Goal: Task Accomplishment & Management: Manage account settings

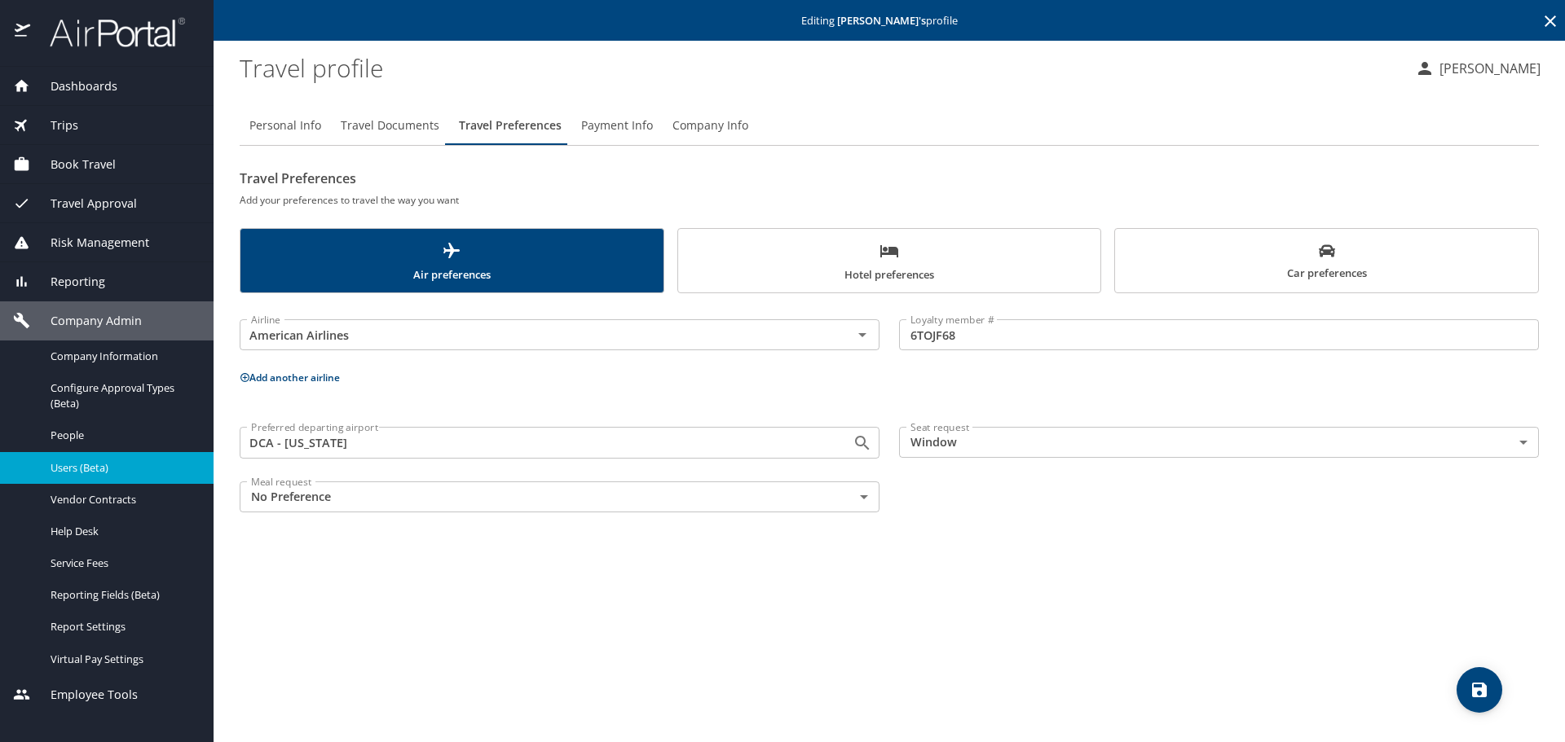
click at [1545, 20] on icon at bounding box center [1550, 21] width 20 height 20
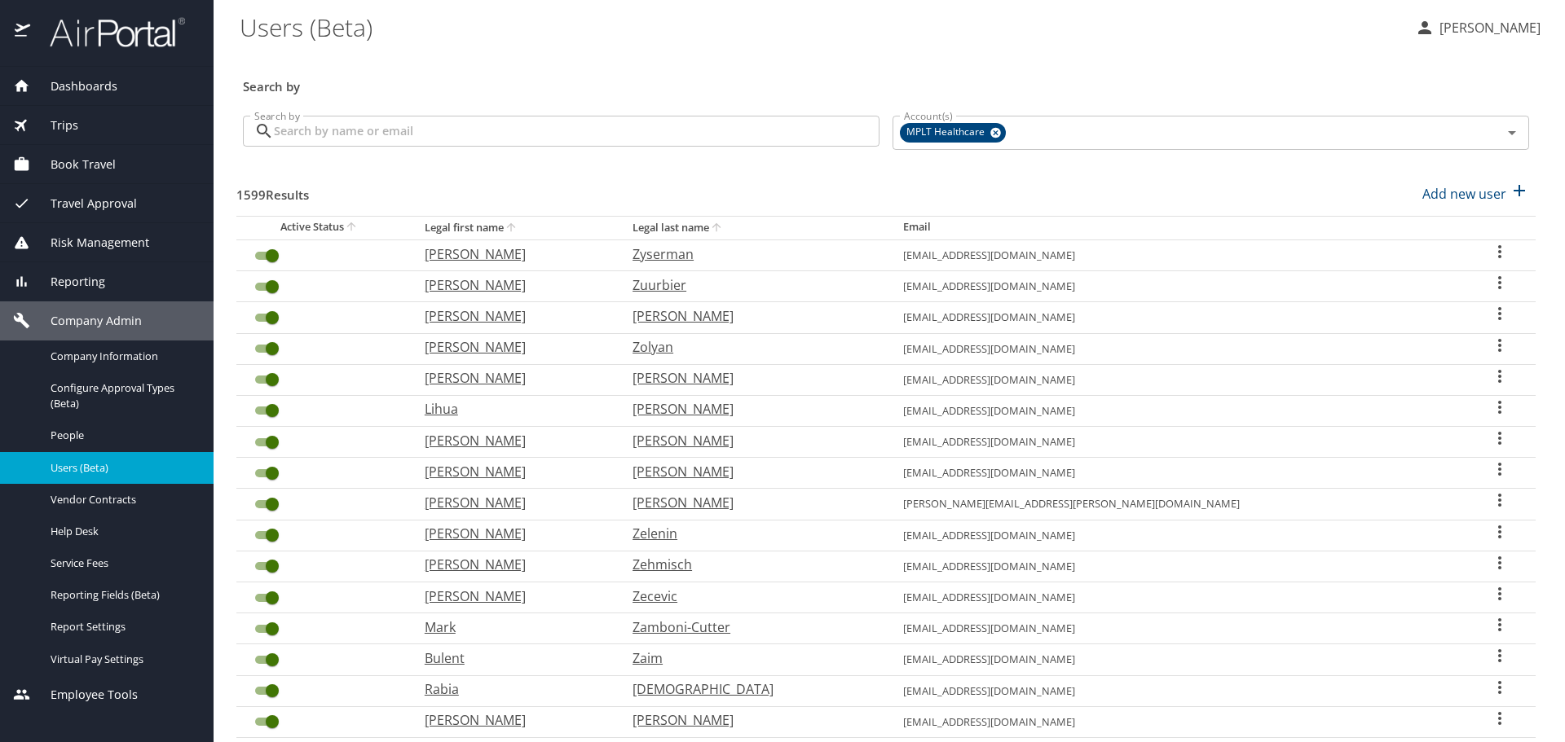
click at [779, 134] on input "Search by" at bounding box center [576, 131] width 605 height 31
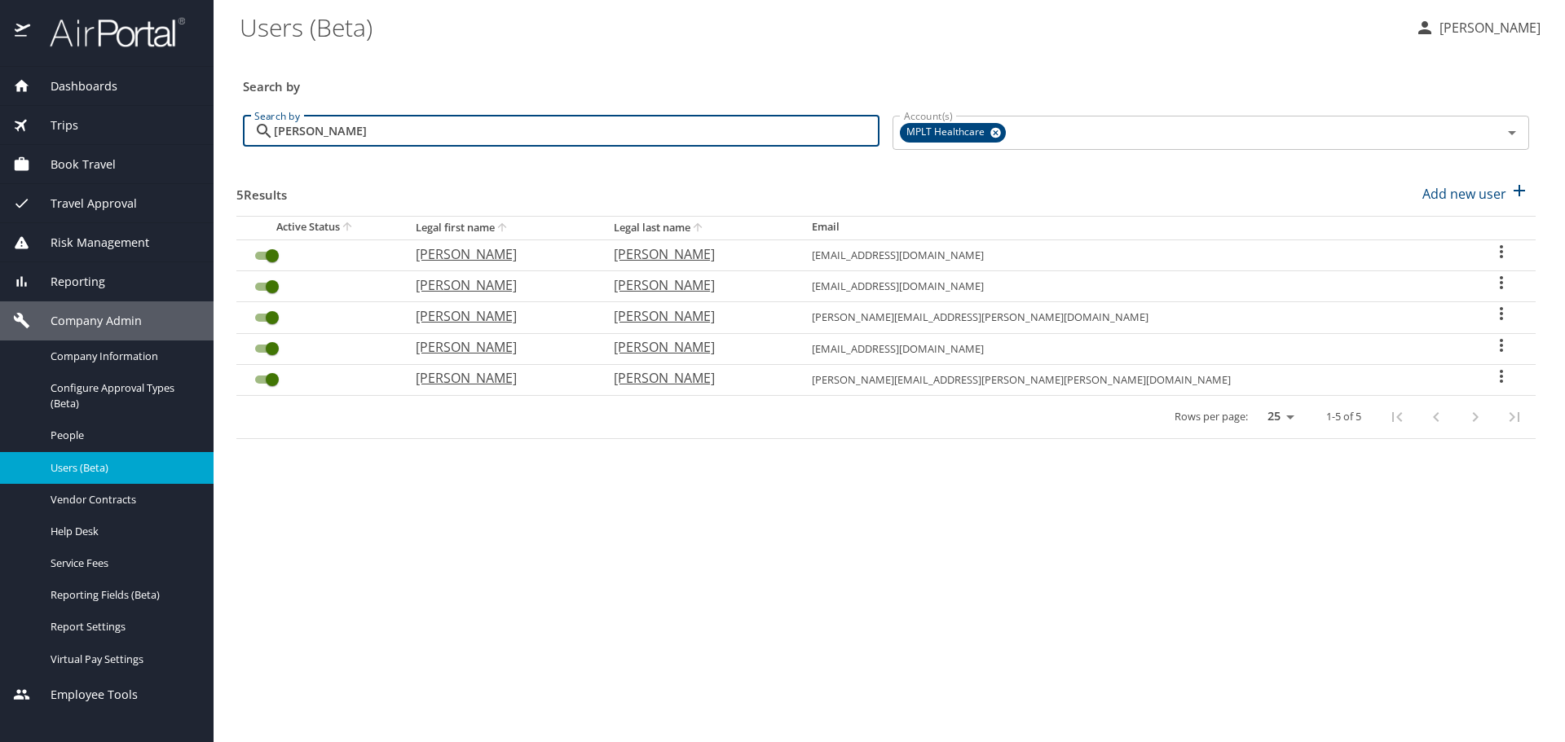
type input "[PERSON_NAME]"
click at [554, 253] on p "[PERSON_NAME]" at bounding box center [498, 254] width 165 height 20
select select "US"
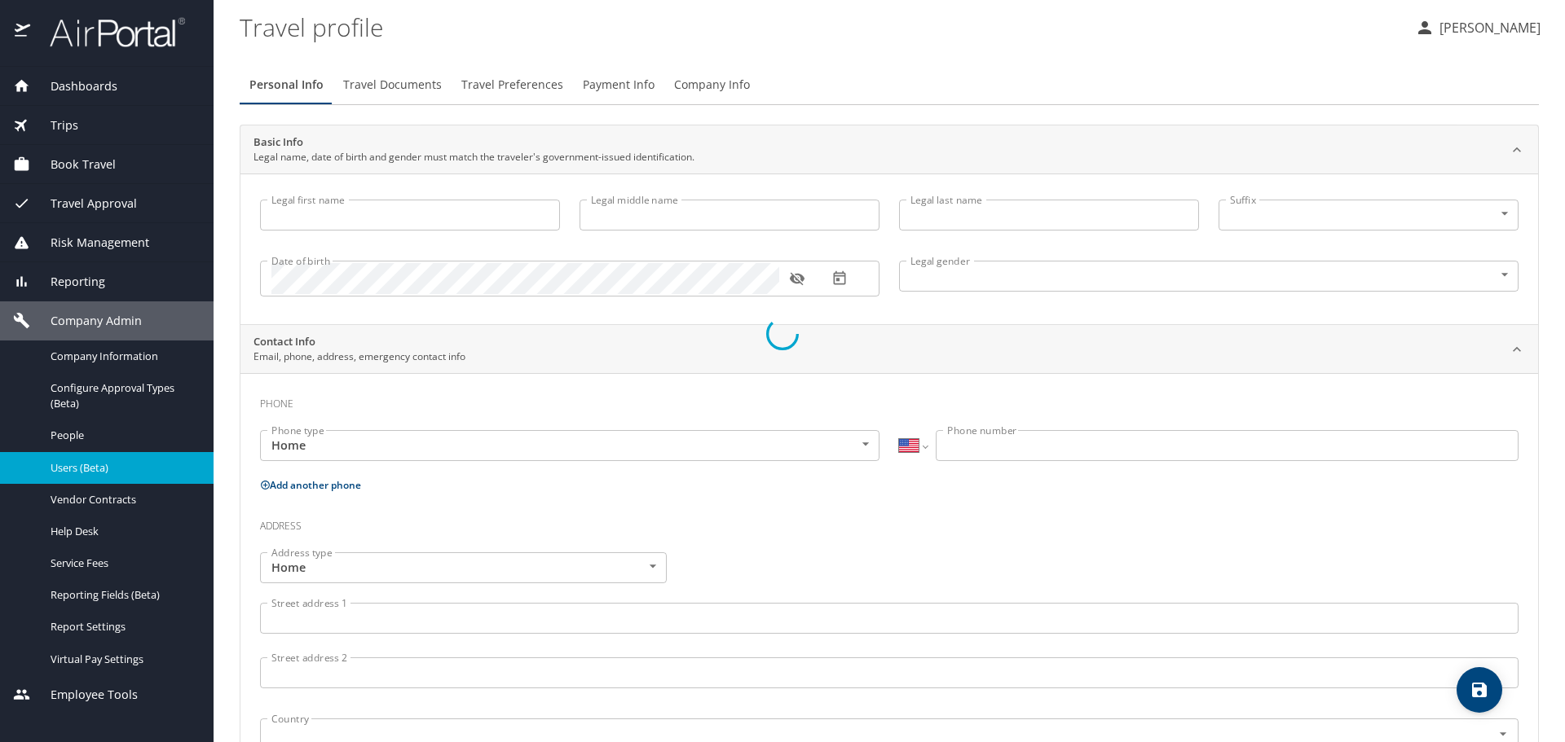
type input "[PERSON_NAME]"
type input "[DEMOGRAPHIC_DATA]"
type input "[PERSON_NAME]"
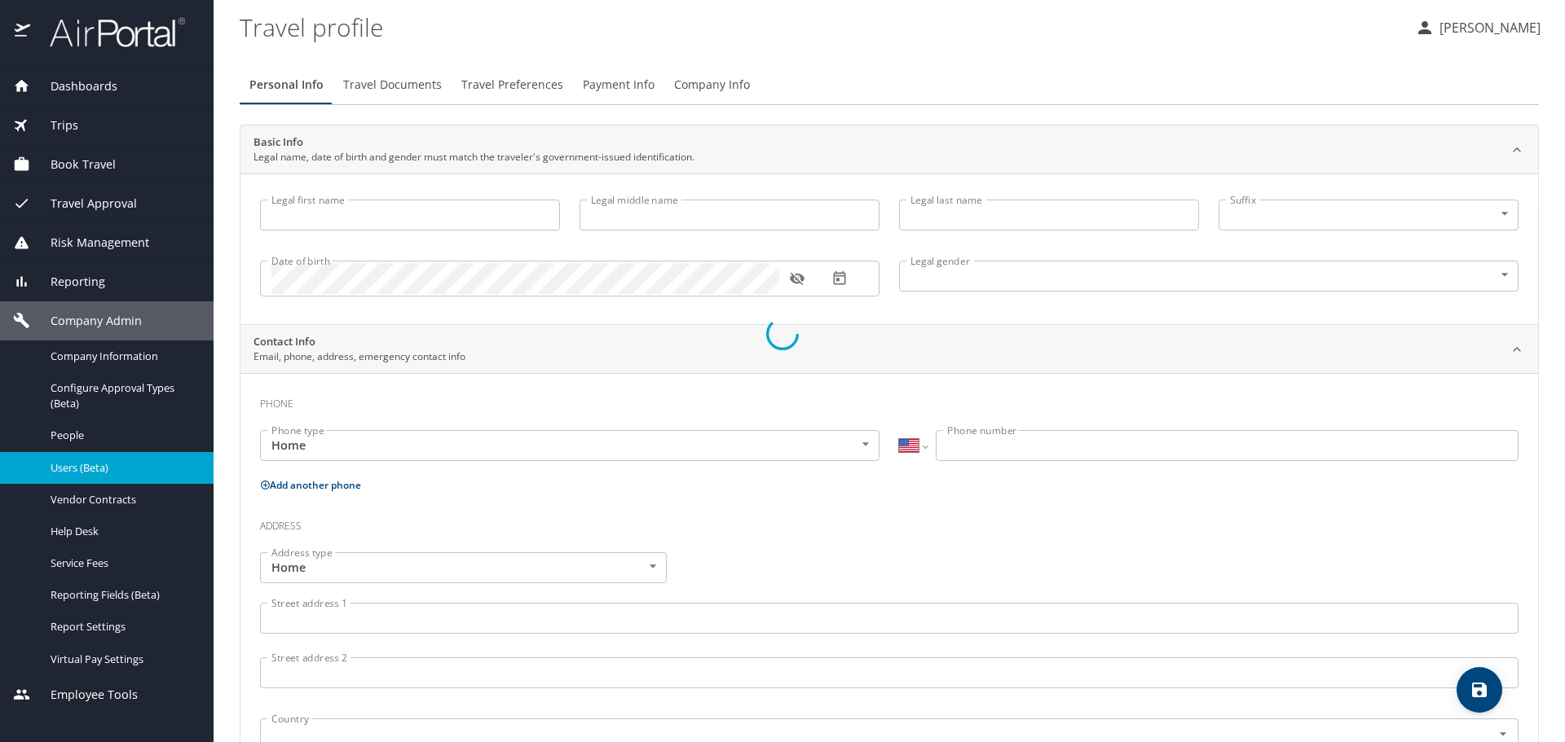
type input "Kallen"
type input "[PHONE_NUMBER]"
select select "US"
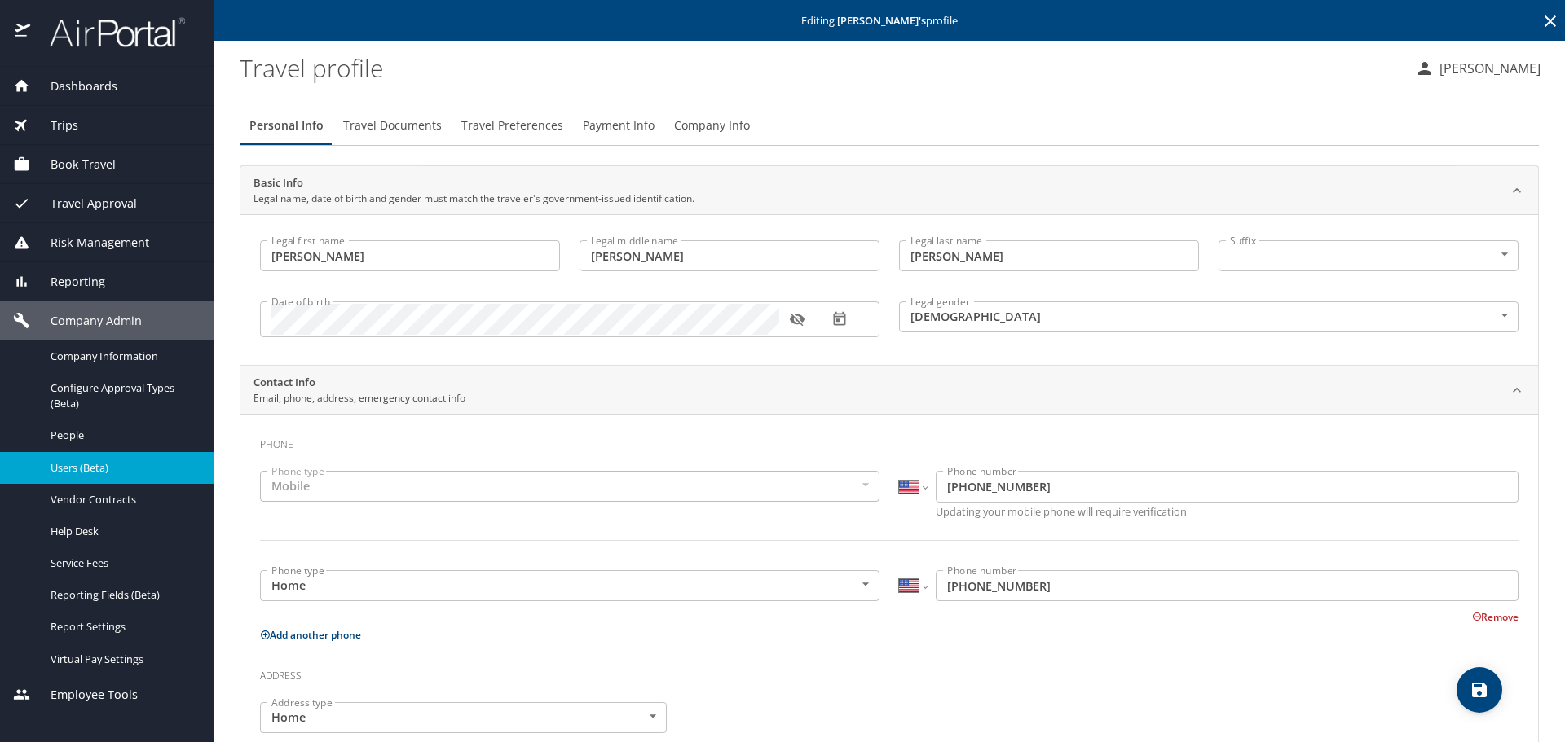
click at [1540, 23] on icon at bounding box center [1550, 21] width 20 height 20
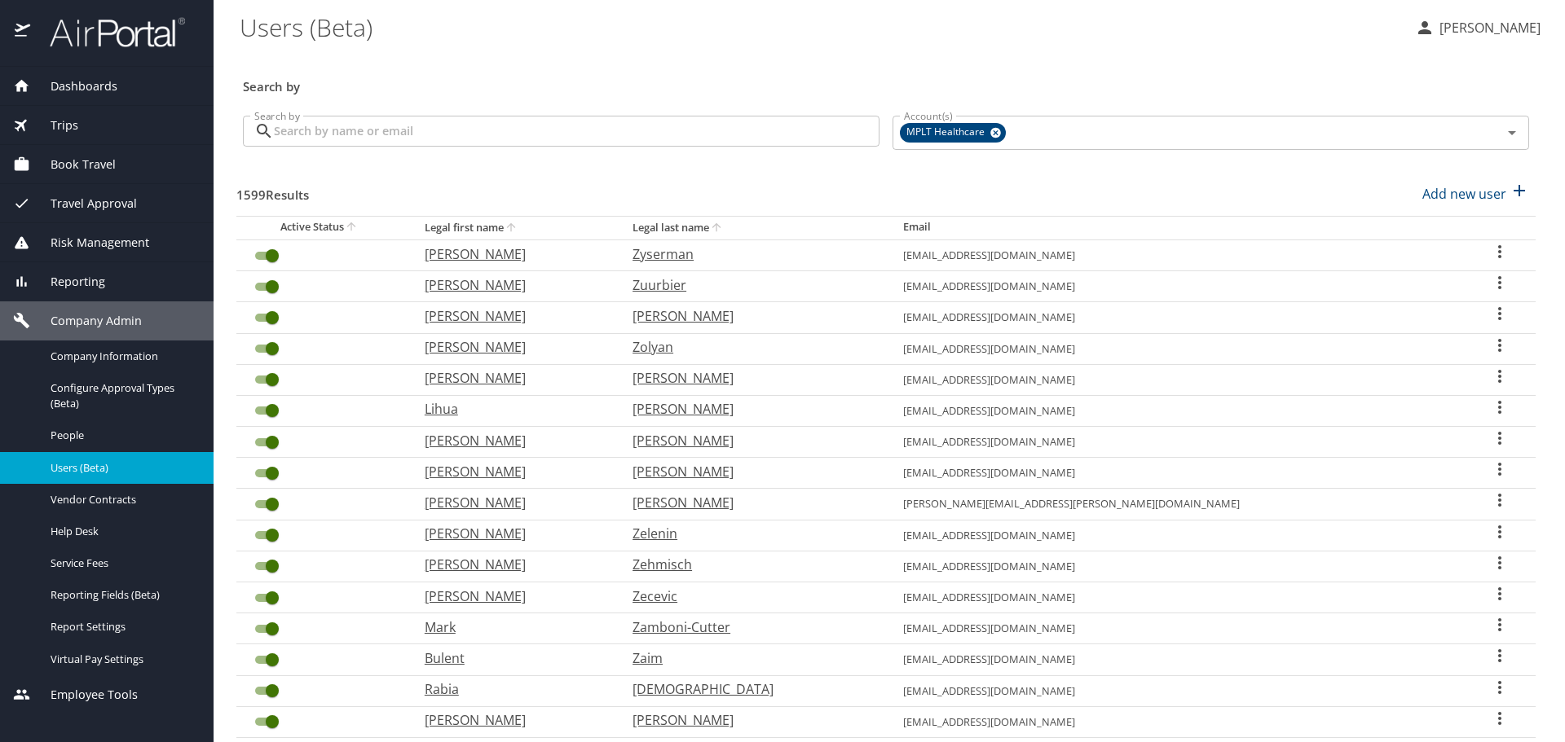
click at [607, 132] on input "Search by" at bounding box center [576, 131] width 605 height 31
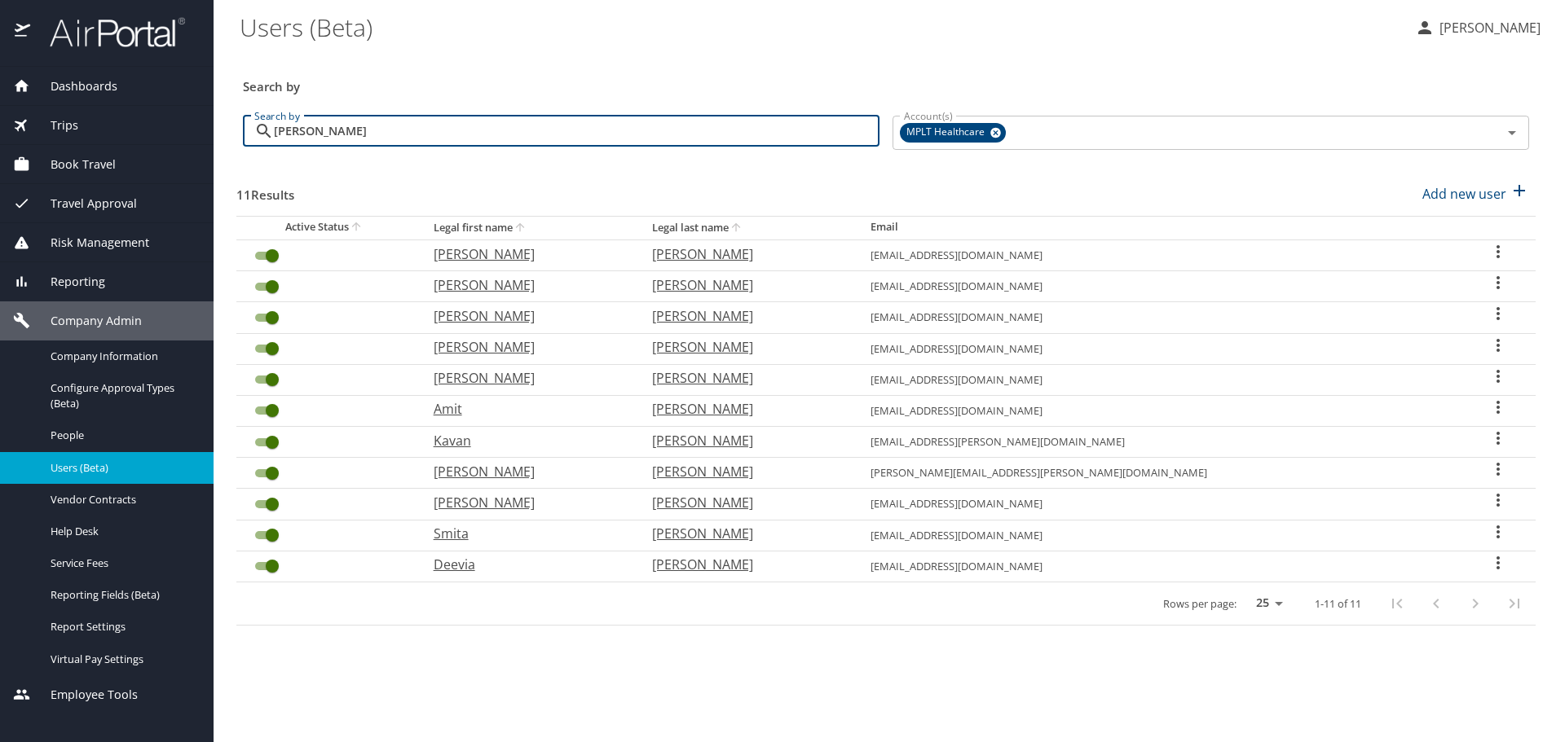
type input "[PERSON_NAME]"
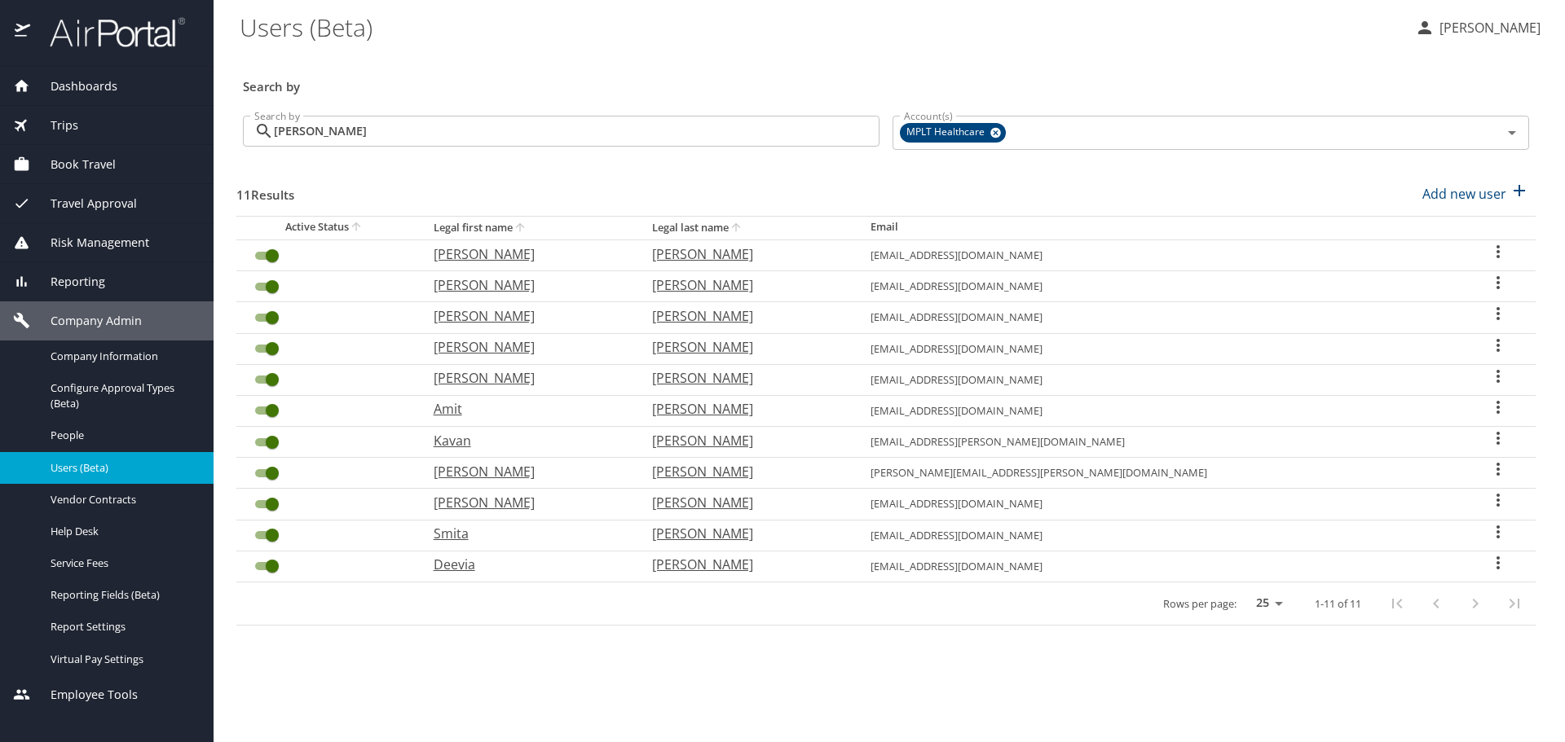
click at [504, 465] on p "[PERSON_NAME]" at bounding box center [527, 472] width 186 height 20
select select "US"
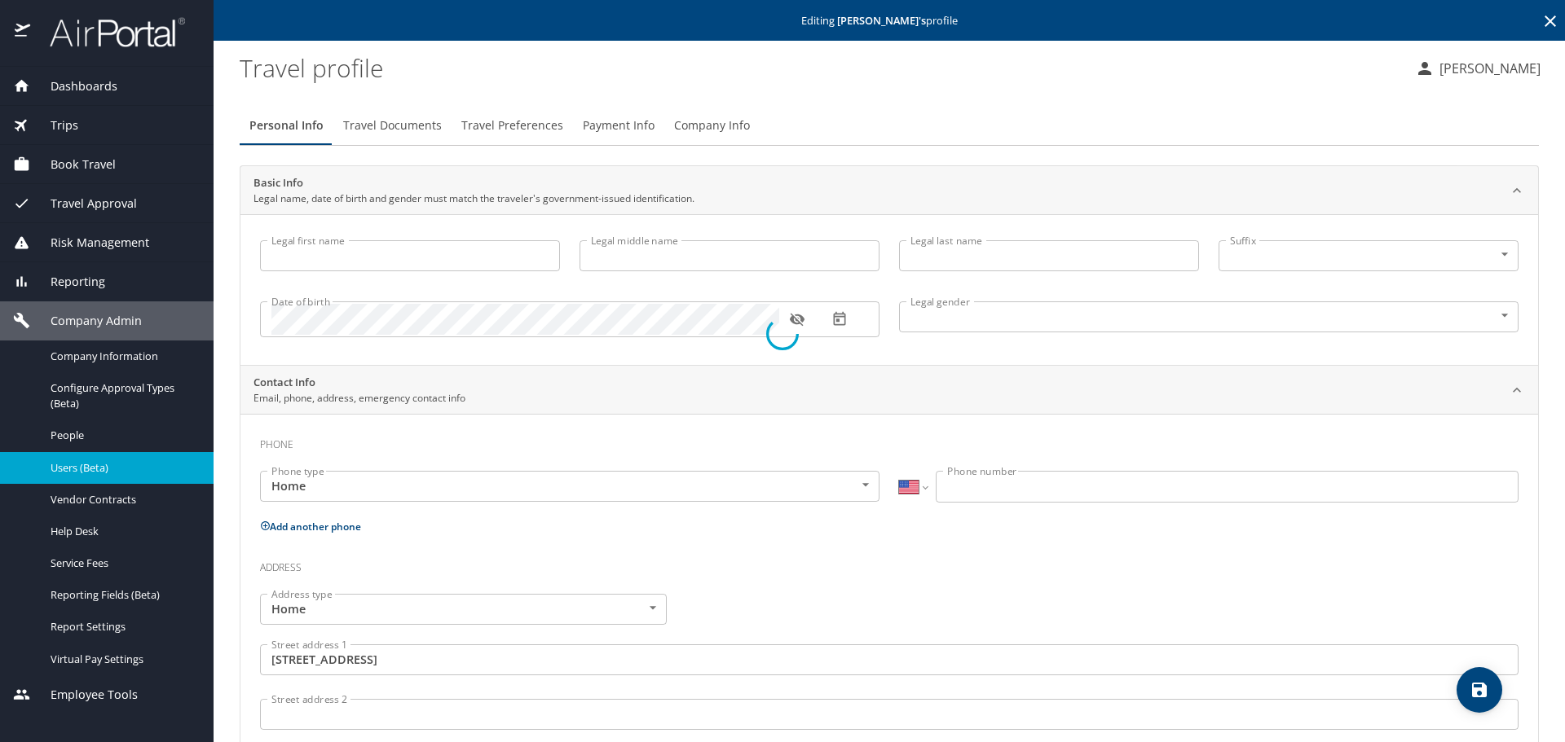
type input "[PERSON_NAME]"
type input "[DEMOGRAPHIC_DATA]"
type input "[PERSON_NAME]"
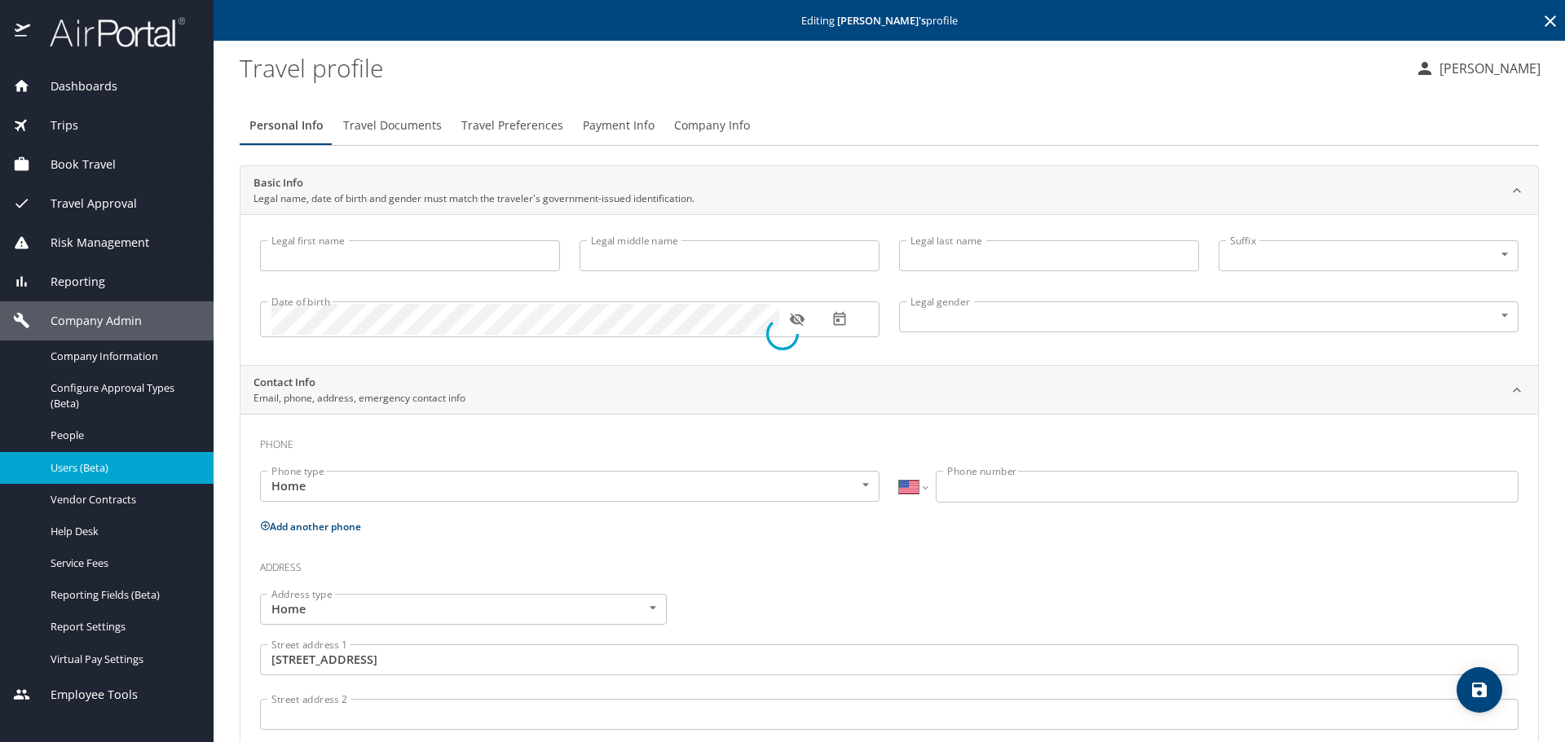
type input "[PHONE_NUMBER]"
type input "[GEOGRAPHIC_DATA]"
type input "[US_STATE]"
select select "US"
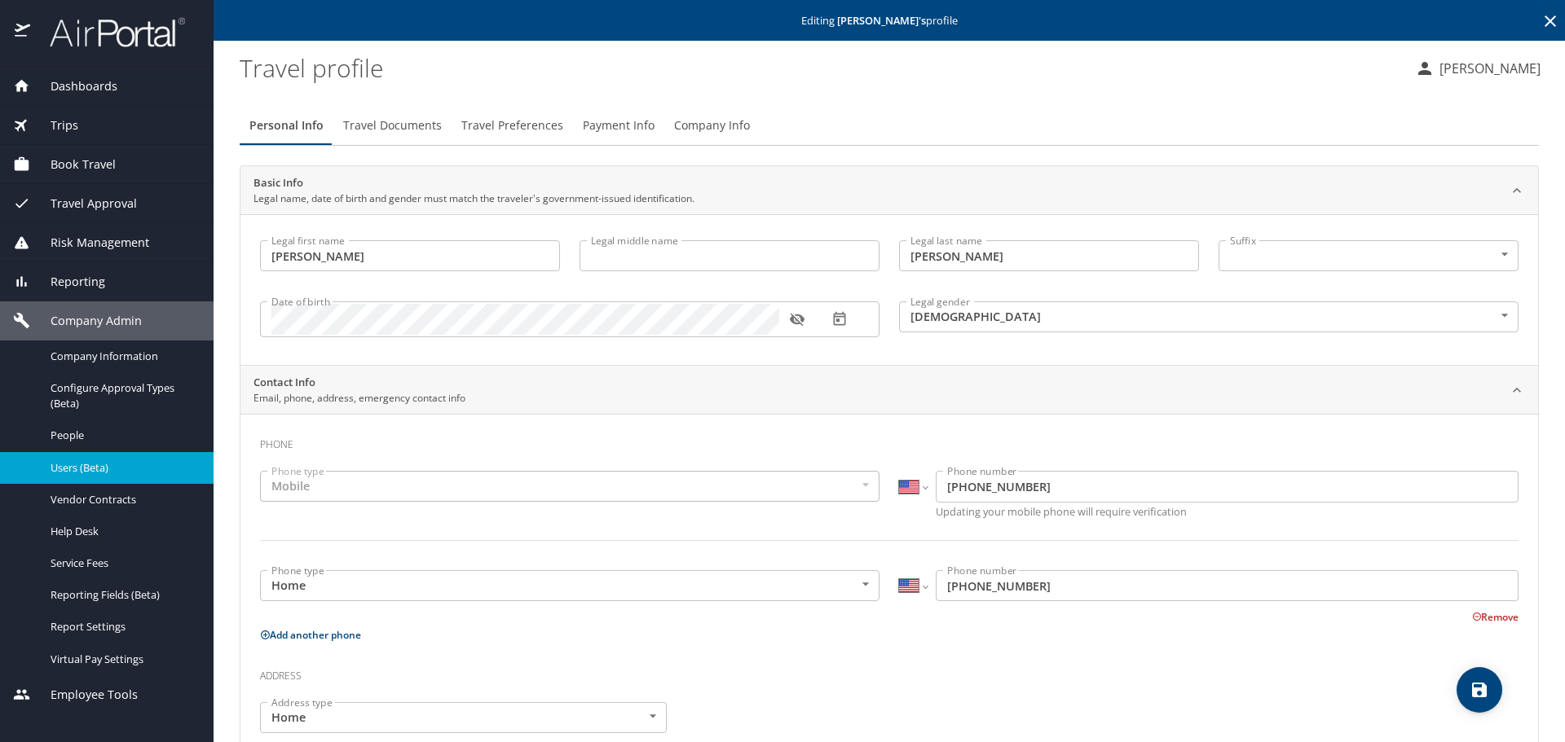
click at [482, 121] on span "Travel Preferences" at bounding box center [512, 126] width 102 height 20
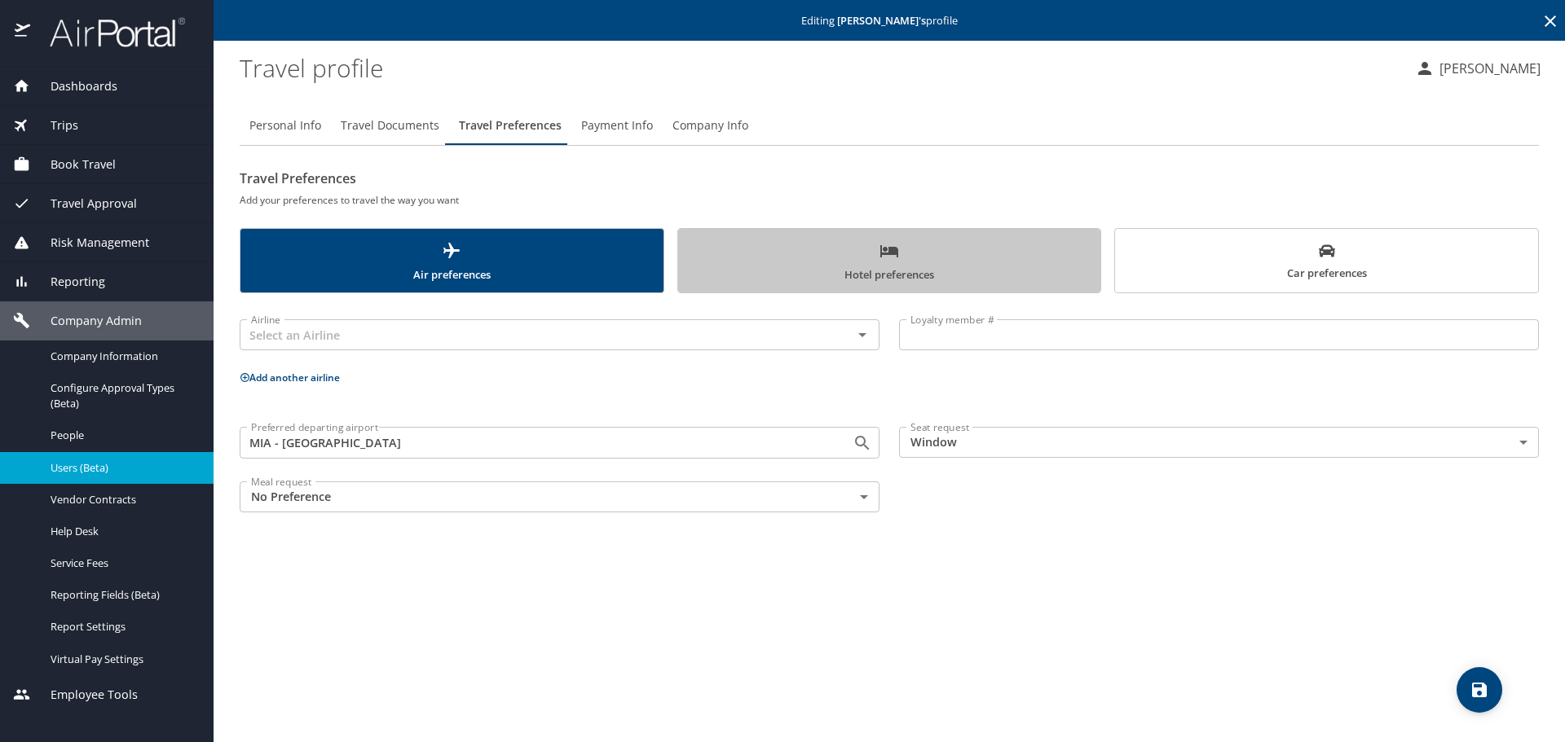
click at [865, 263] on span "Hotel preferences" at bounding box center [889, 262] width 403 height 43
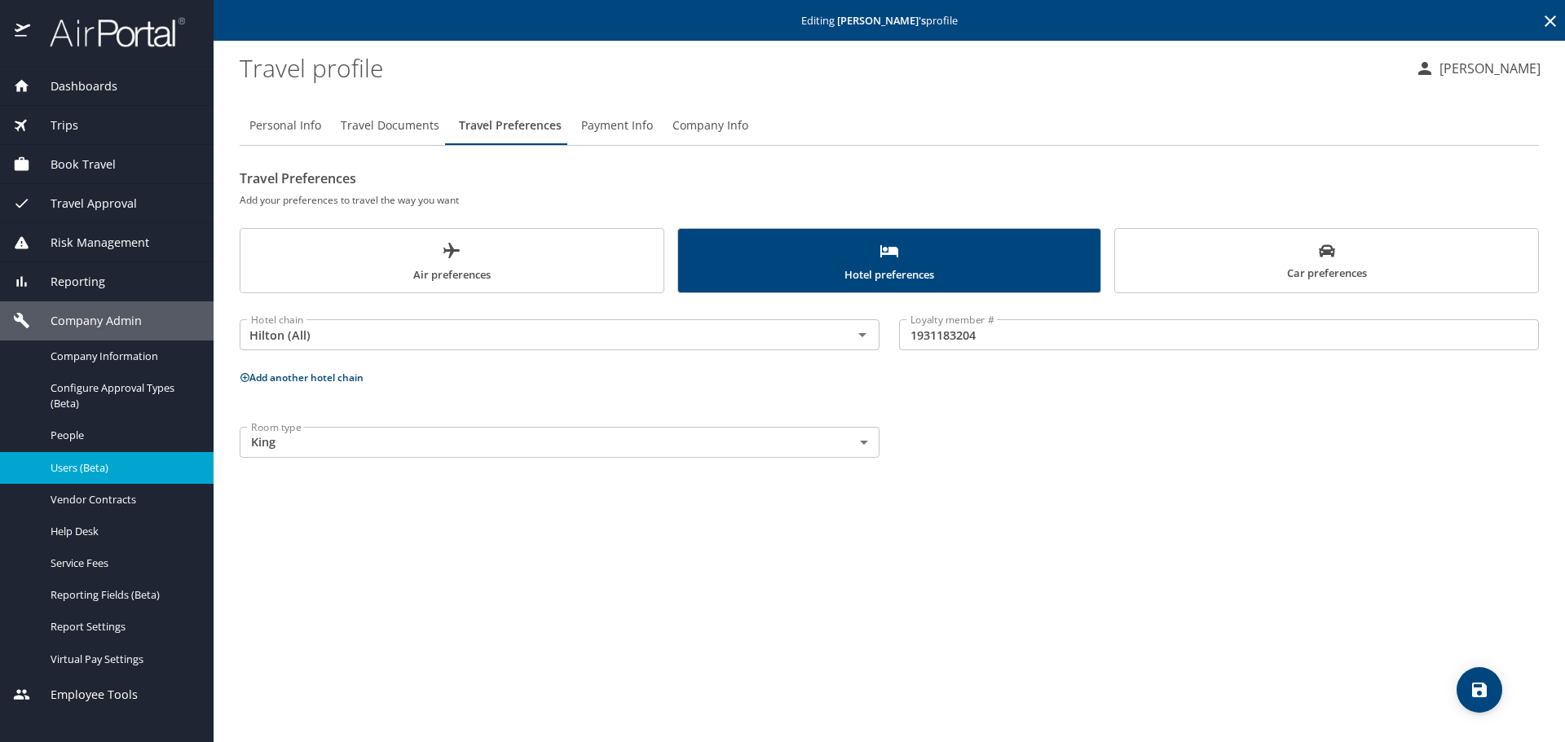
click at [1121, 258] on button "Car preferences" at bounding box center [1326, 260] width 425 height 65
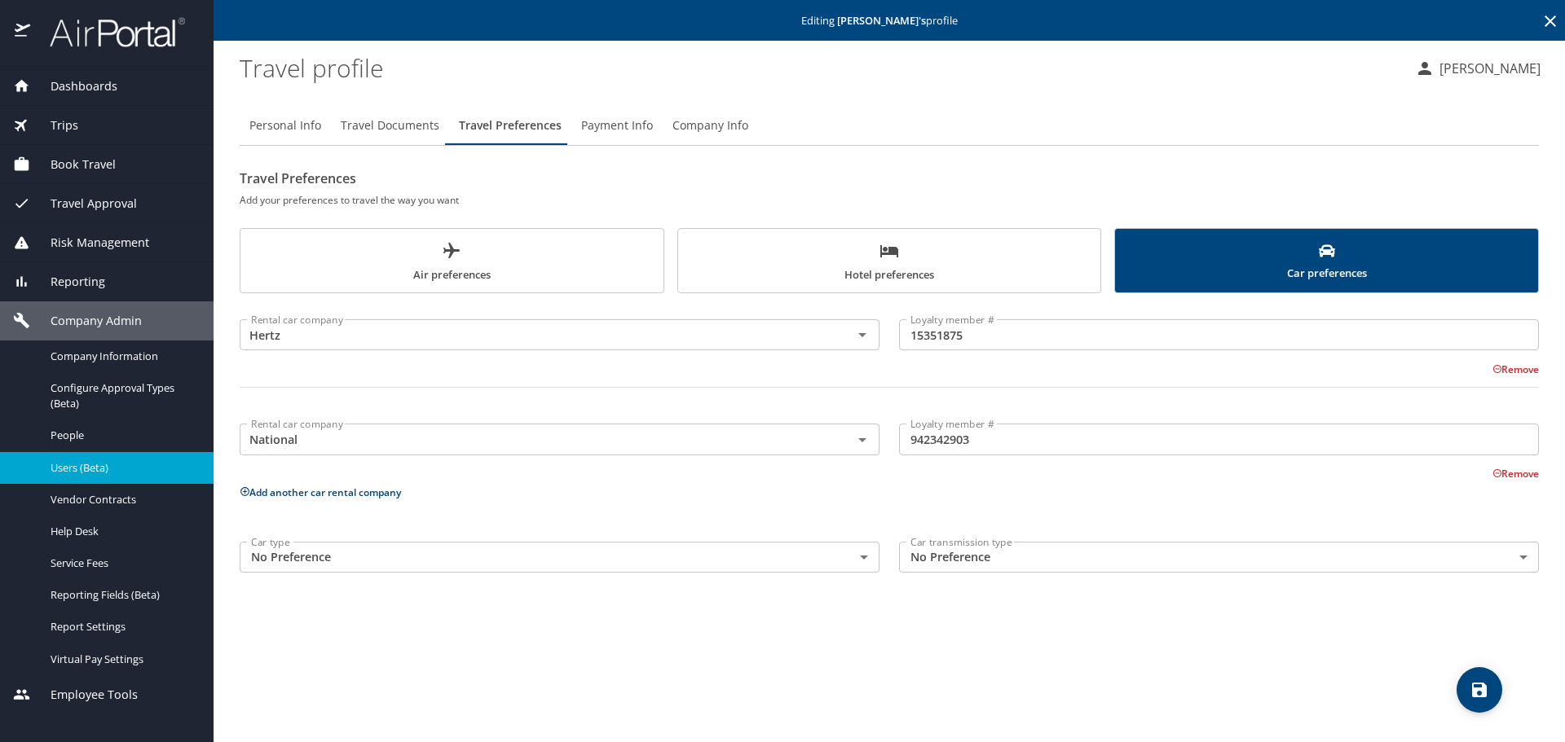
click at [884, 262] on span "Hotel preferences" at bounding box center [889, 262] width 403 height 43
